Goal: Navigation & Orientation: Find specific page/section

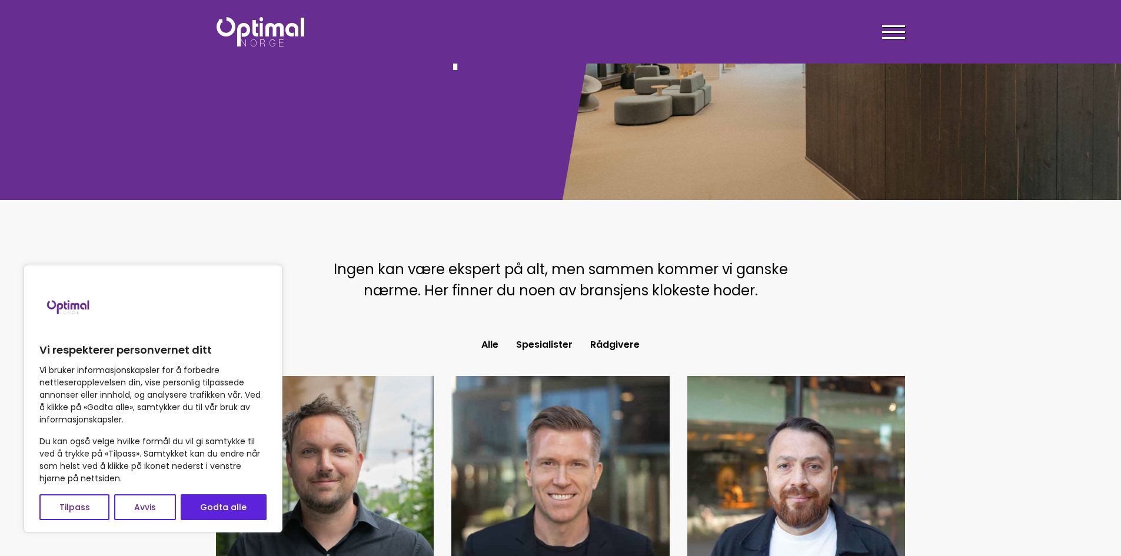
scroll to position [294, 0]
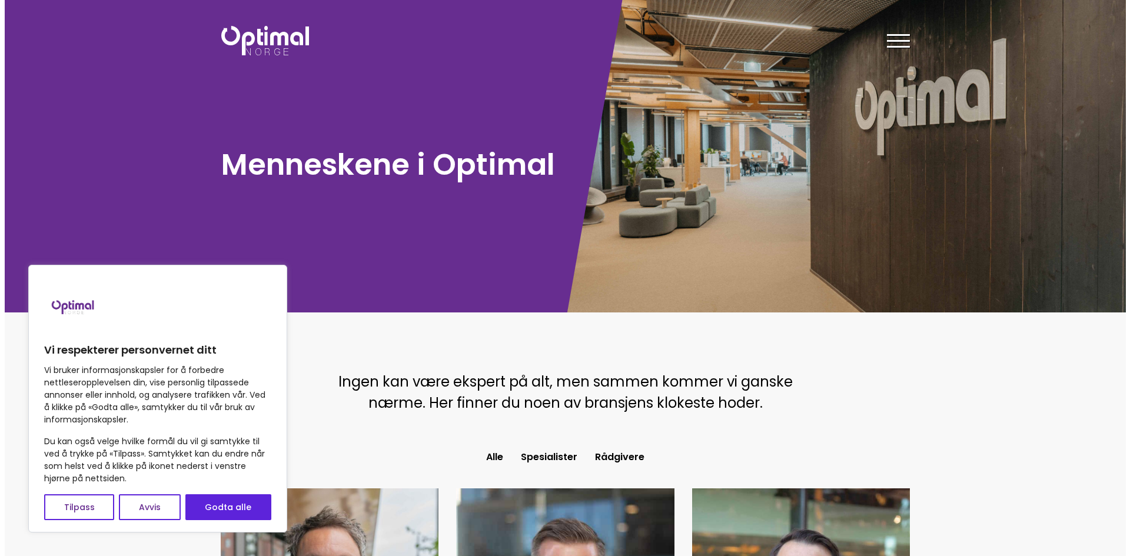
scroll to position [0, 0]
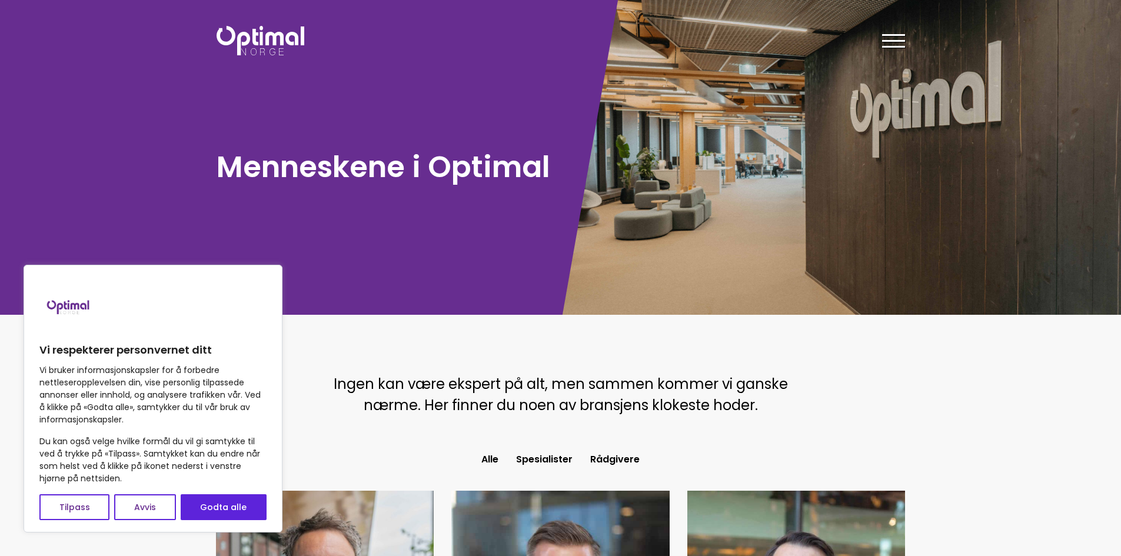
click at [884, 40] on span at bounding box center [893, 41] width 23 height 2
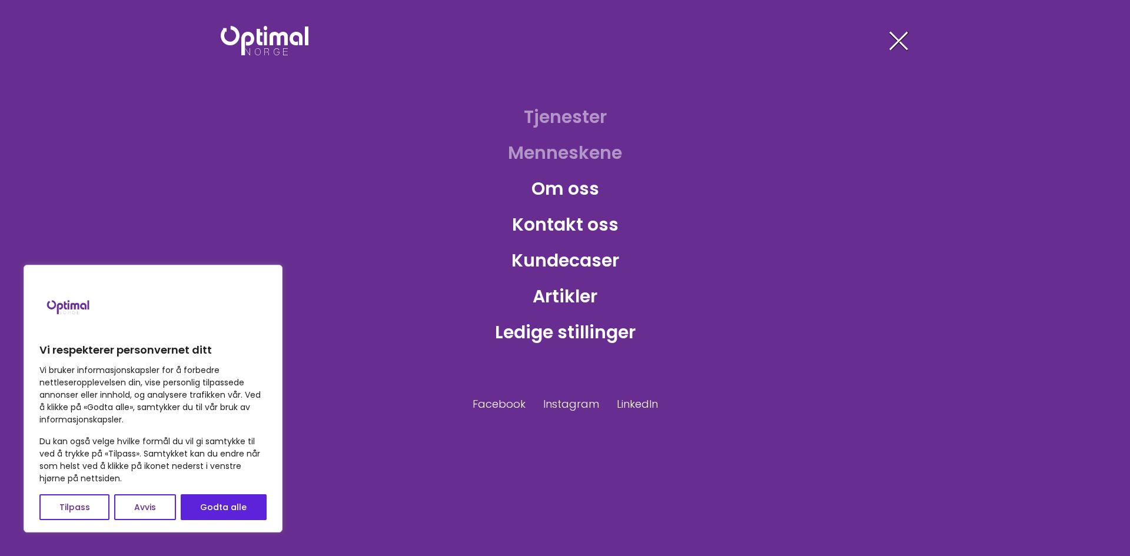
click at [585, 112] on link "Tjenester" at bounding box center [565, 117] width 102 height 38
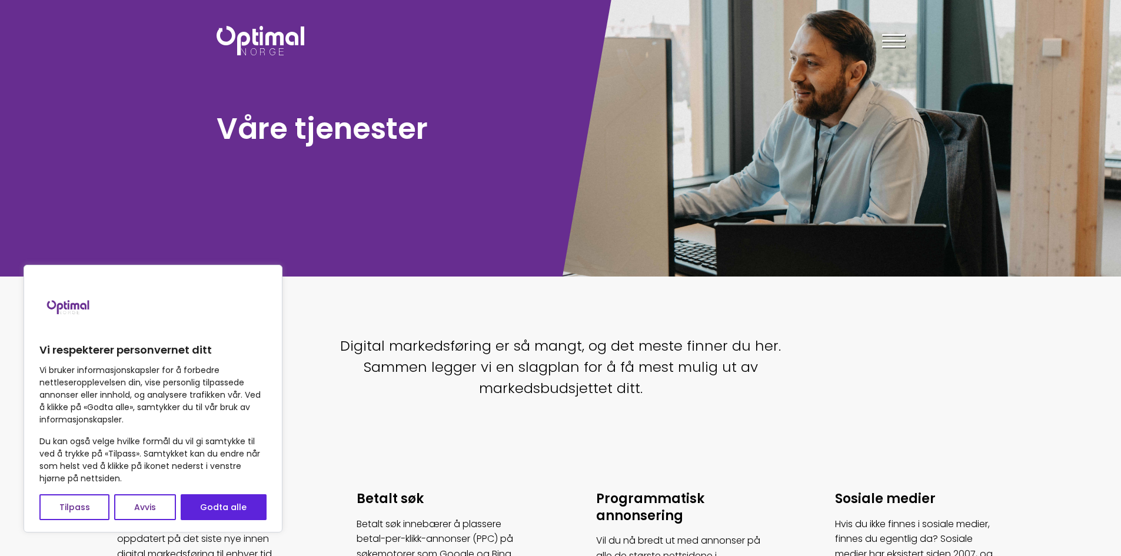
scroll to position [59, 0]
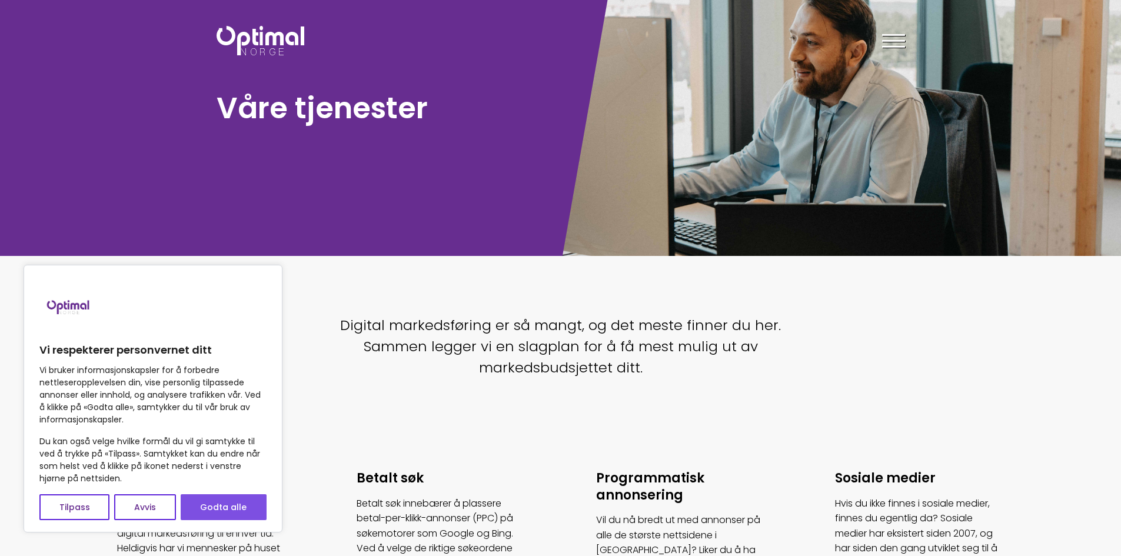
click at [255, 514] on button "Godta alle" at bounding box center [224, 507] width 86 height 26
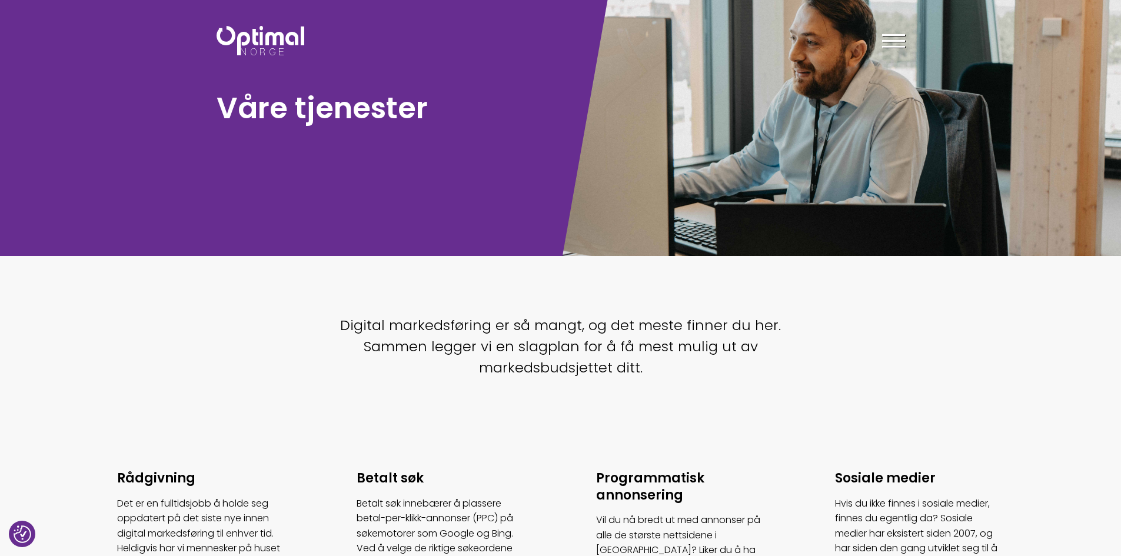
checkbox input "true"
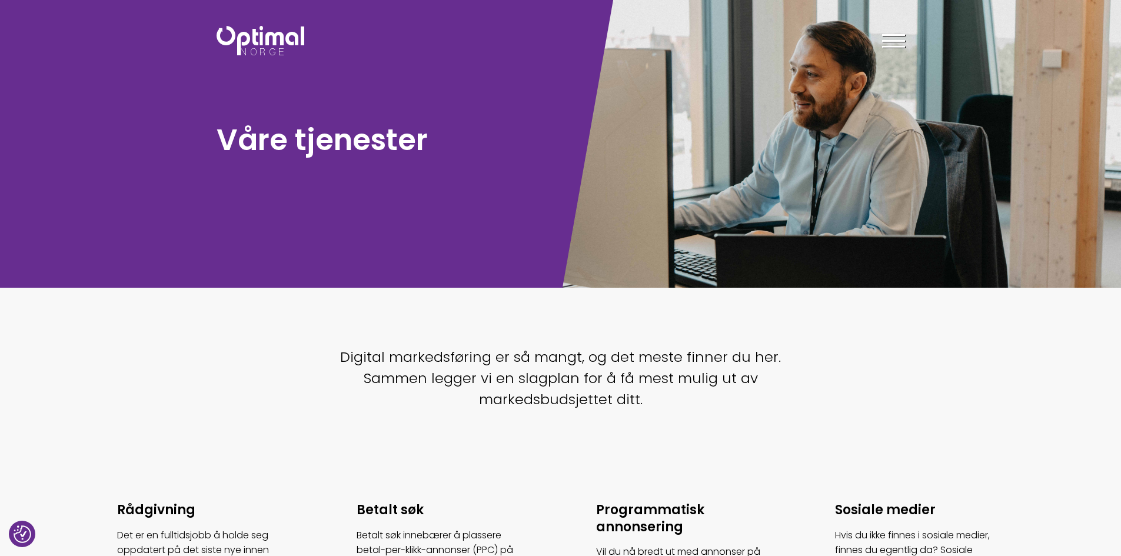
scroll to position [0, 0]
